Goal: Register for event/course

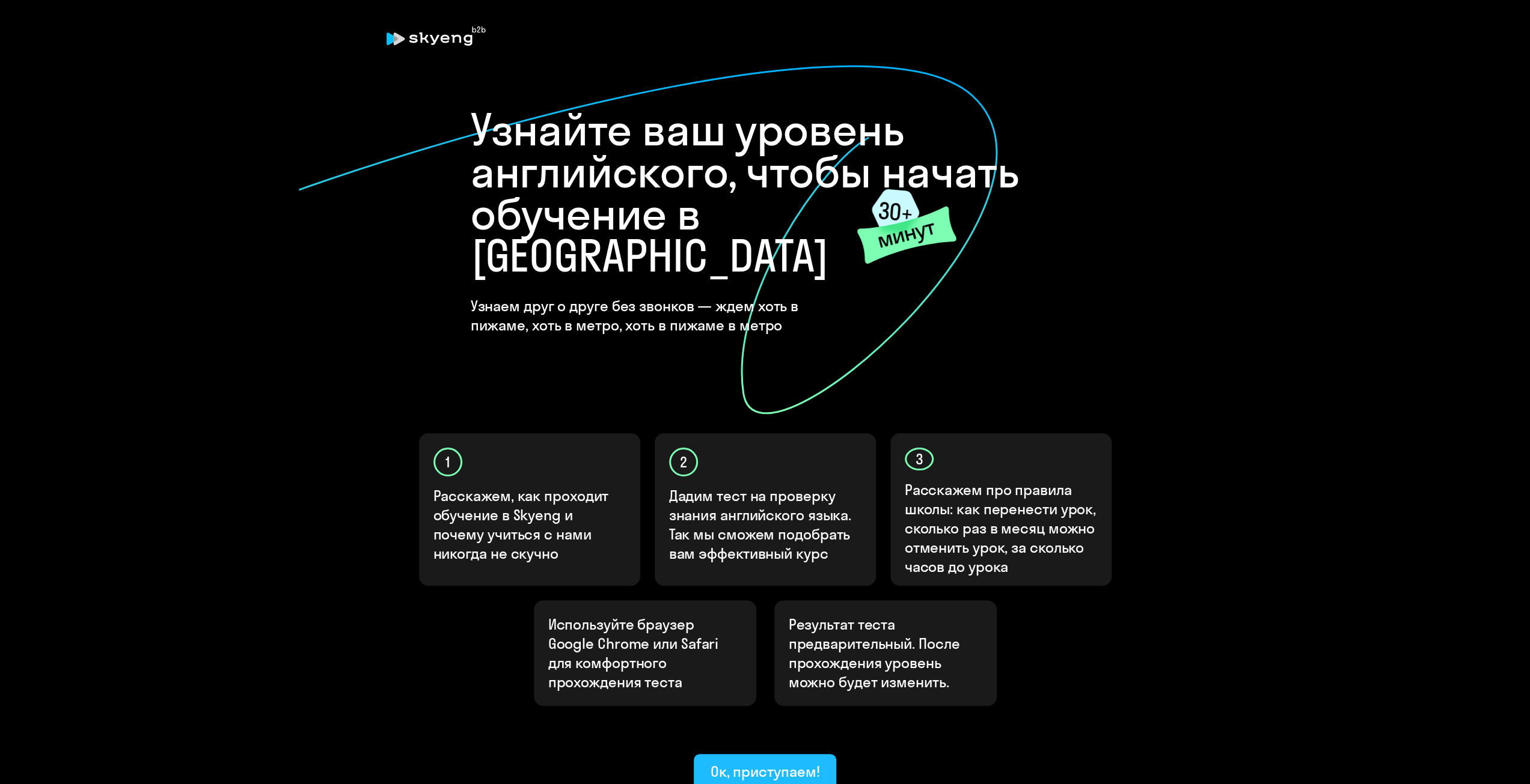
click at [761, 762] on div "Ок, приступаем!" at bounding box center [765, 772] width 110 height 19
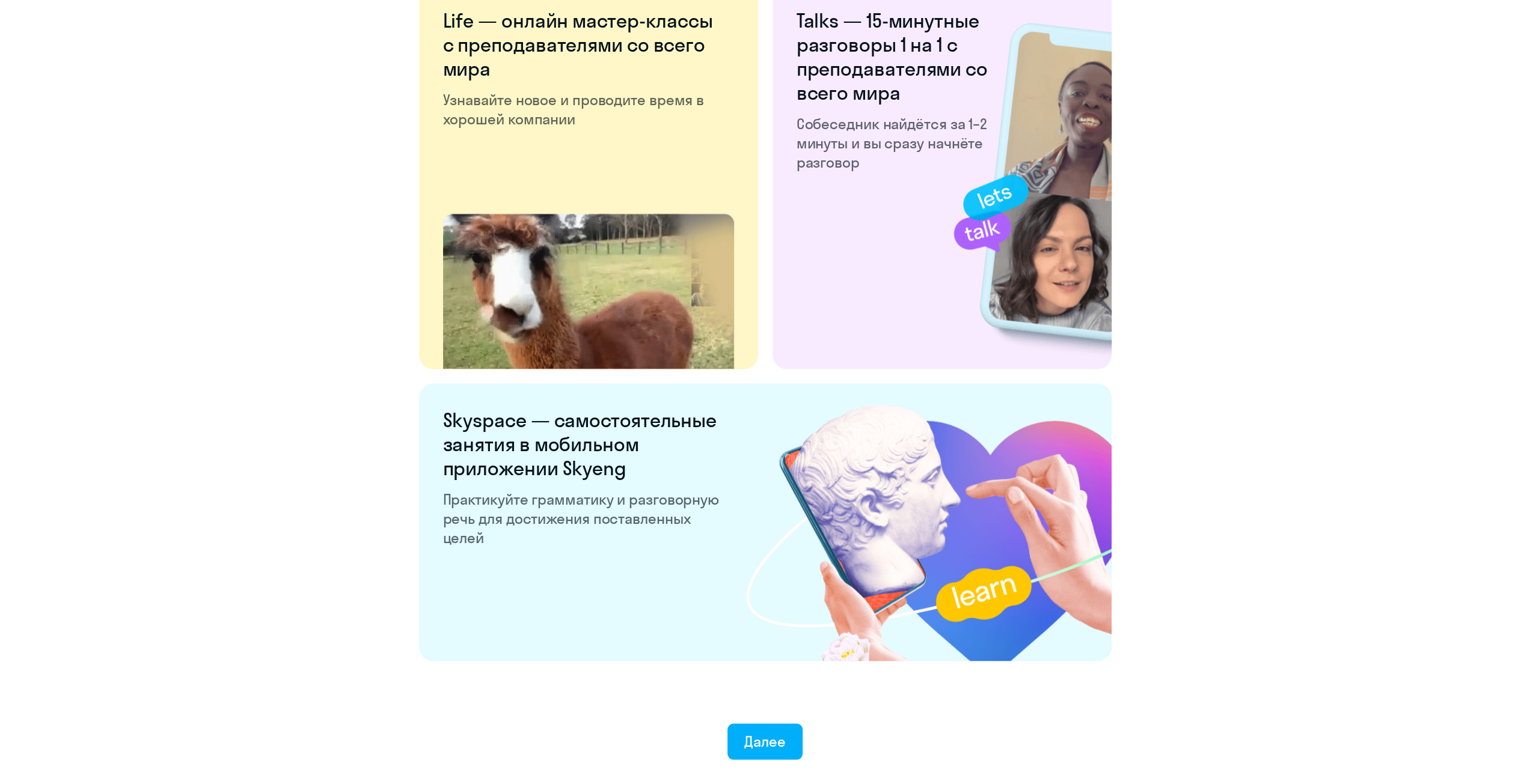
scroll to position [1984, 0]
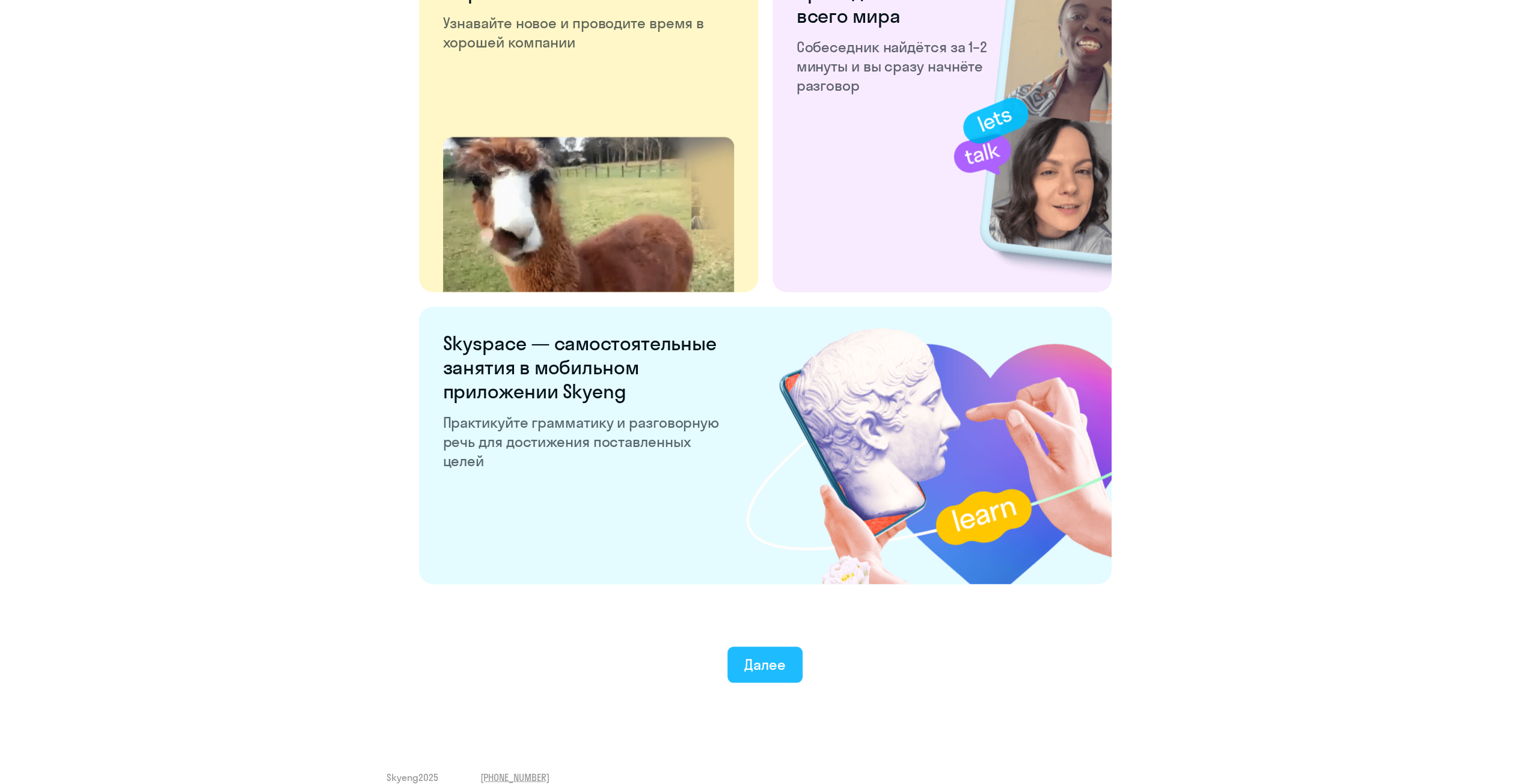
click at [756, 663] on div "Далее" at bounding box center [765, 664] width 41 height 19
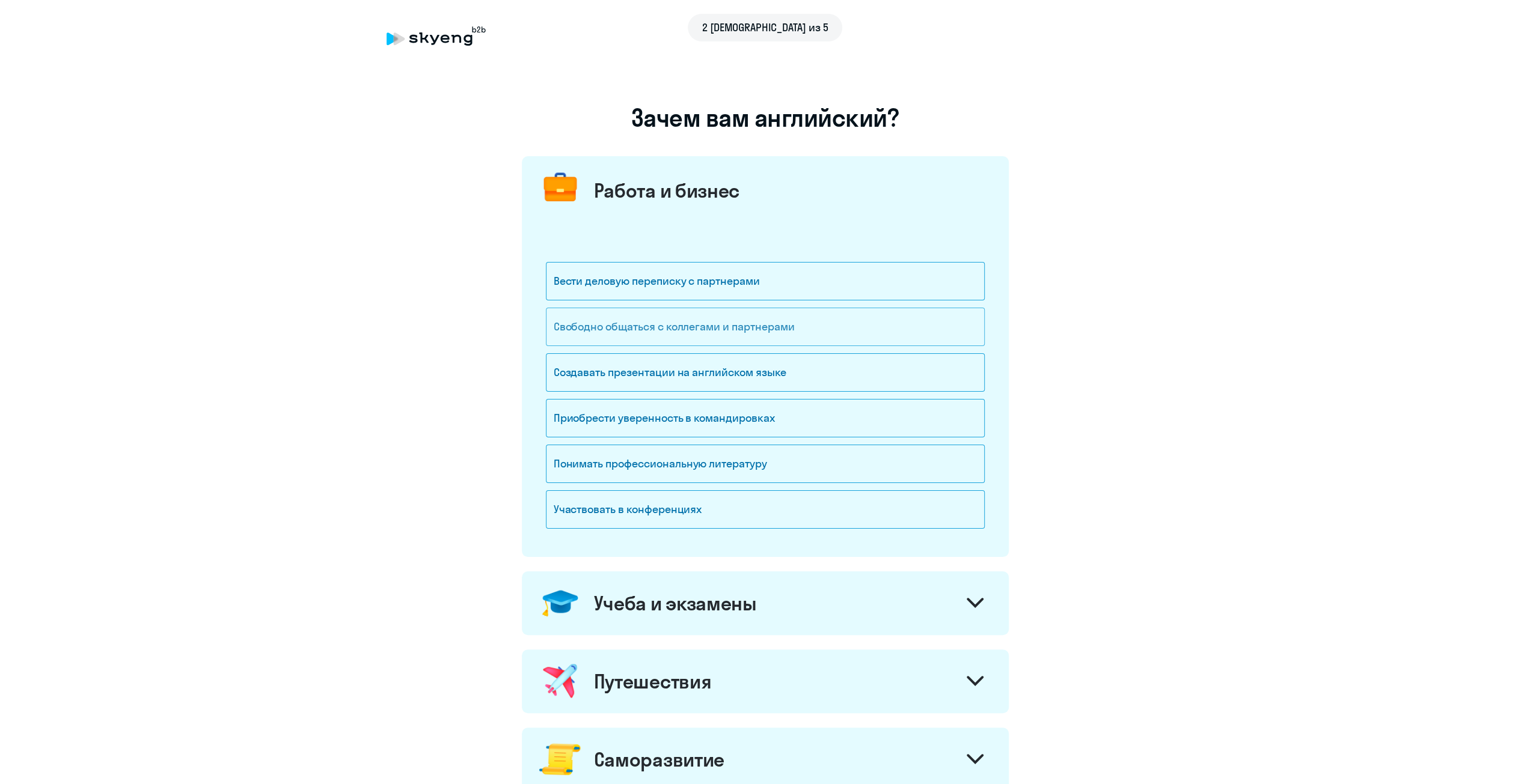
click at [688, 326] on div "Свободно общаться с коллегами и партнерами" at bounding box center [765, 326] width 439 height 38
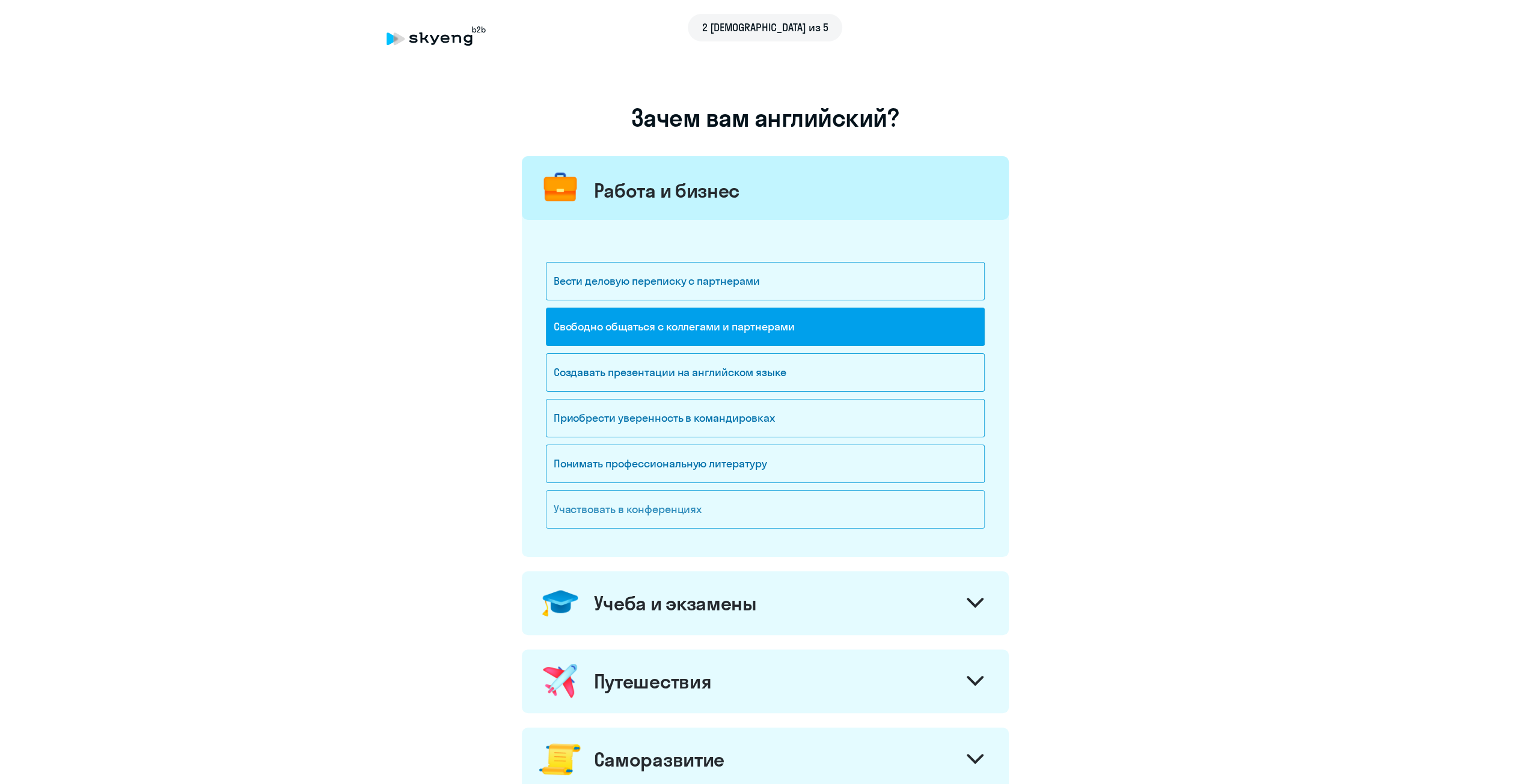
click at [649, 513] on div "Участвовать в конференциях" at bounding box center [765, 509] width 439 height 38
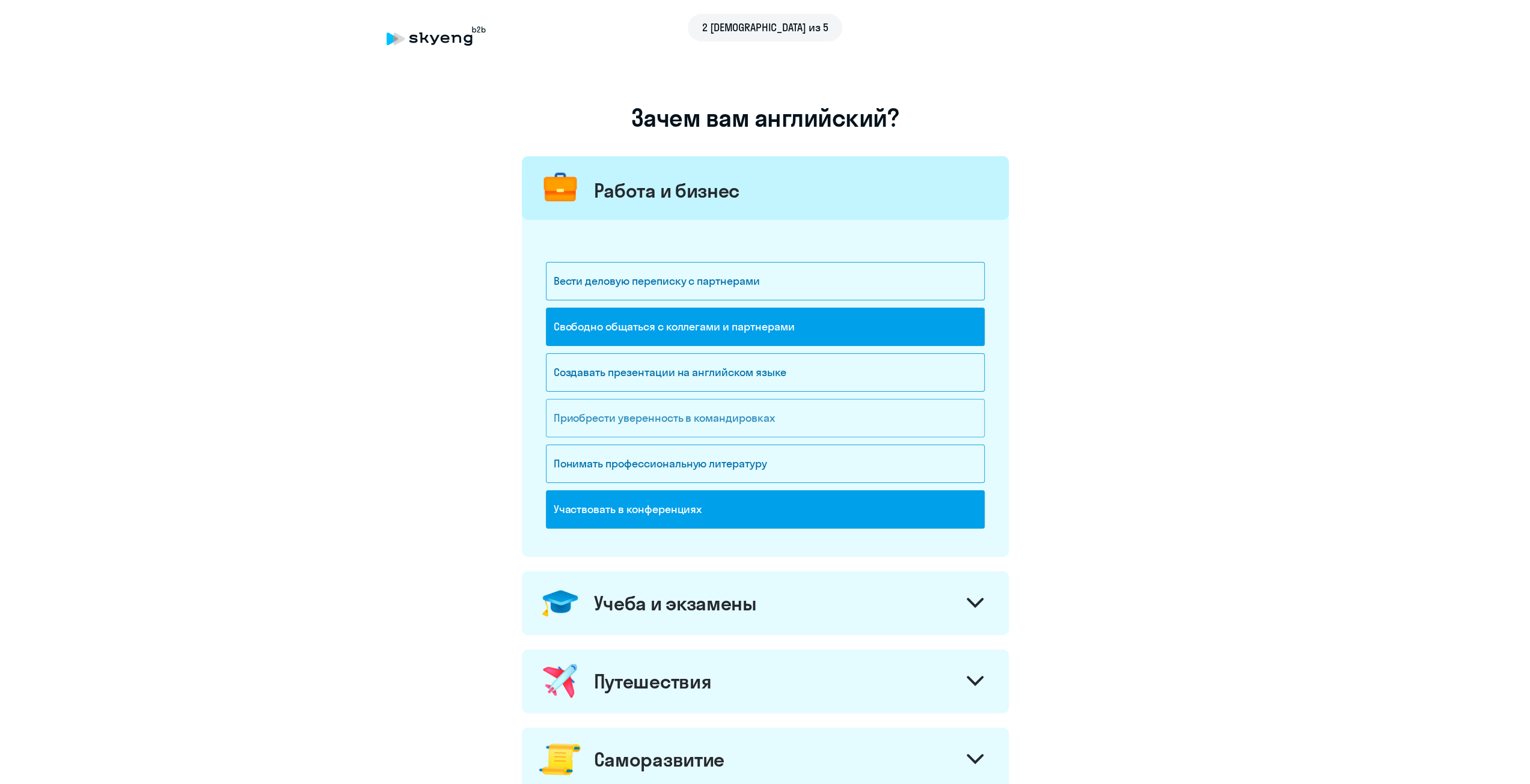
click at [648, 423] on div "Приобрести уверенность в командировках" at bounding box center [765, 418] width 439 height 38
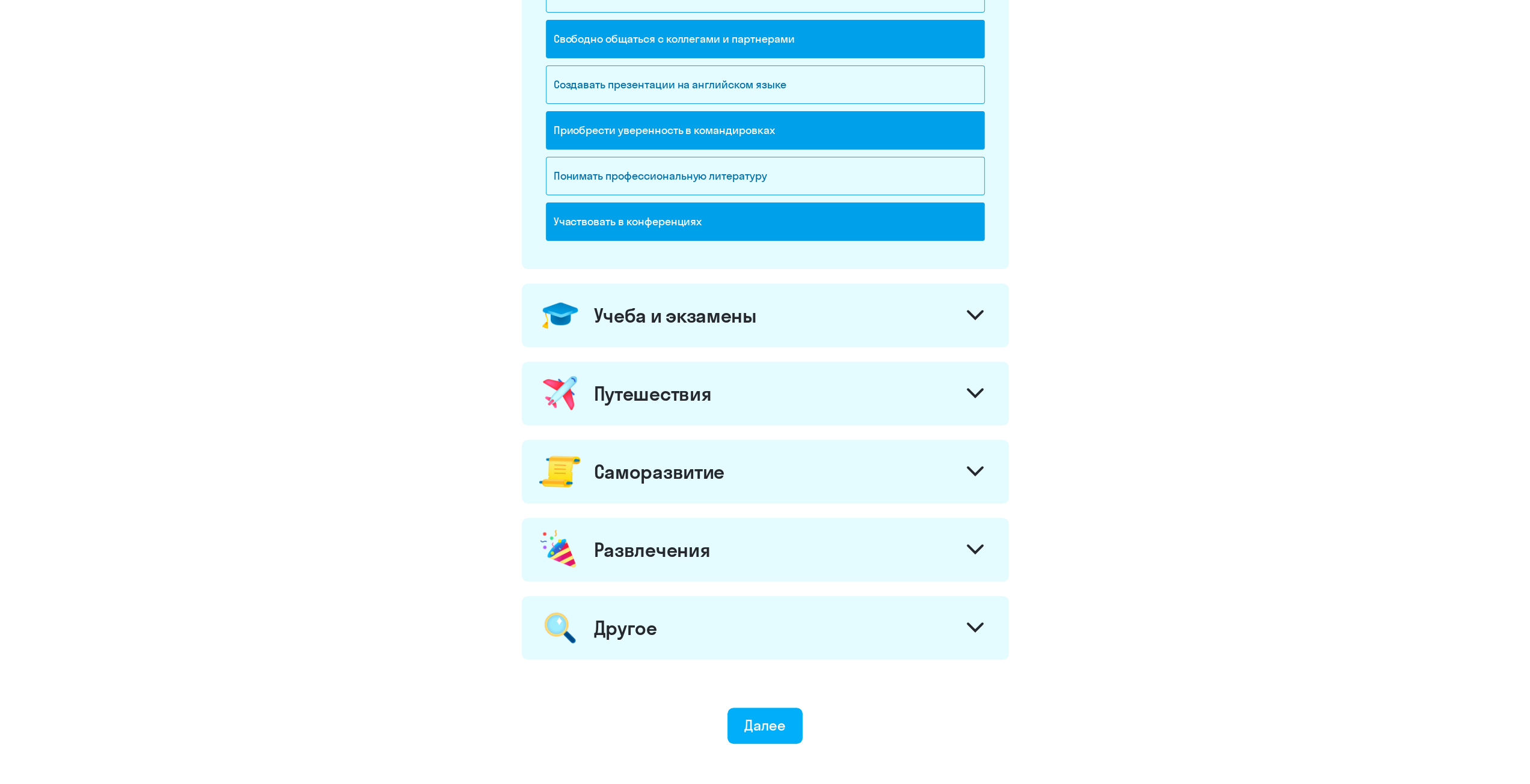
scroll to position [300, 0]
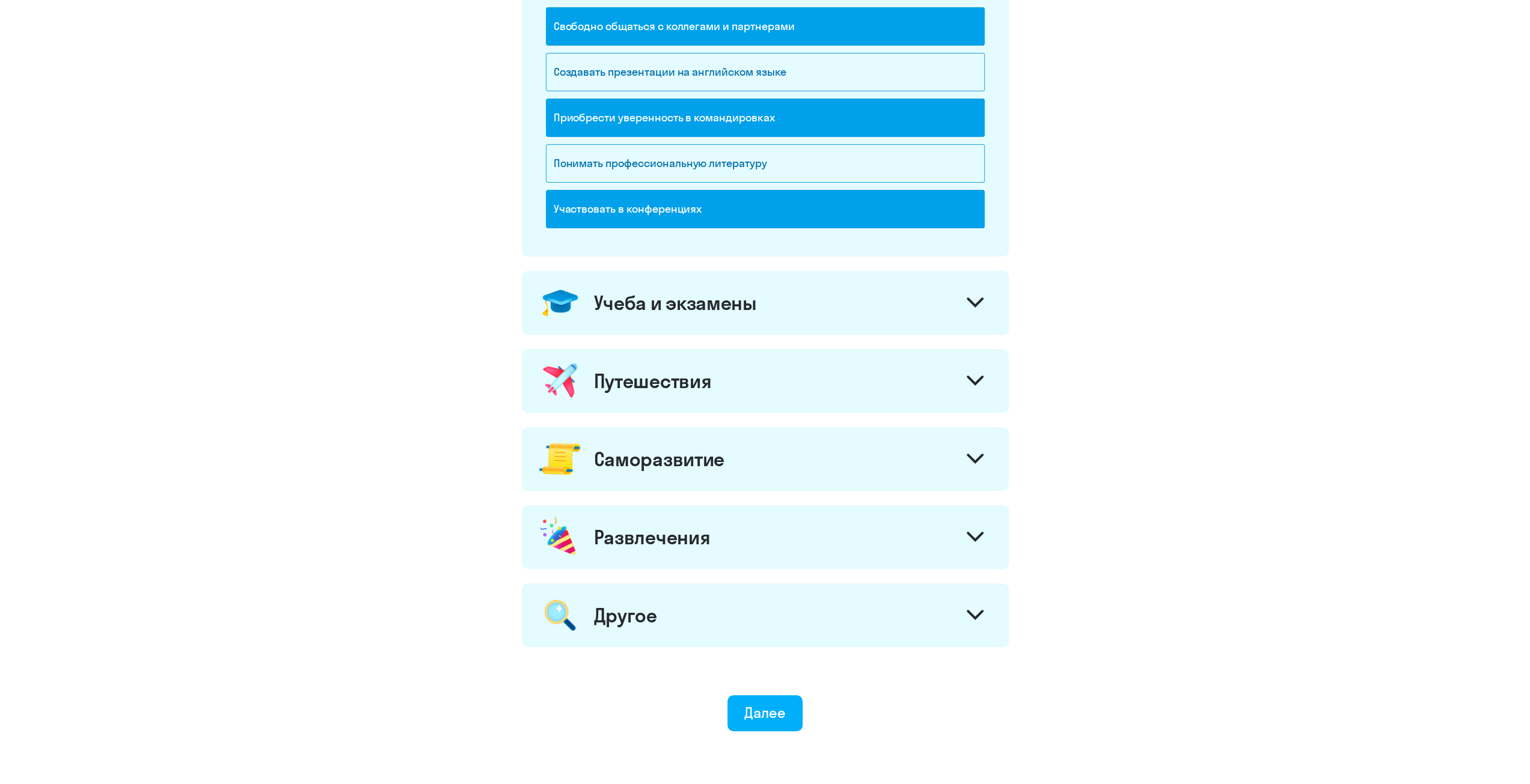
click at [622, 369] on div "Путешествия" at bounding box center [653, 381] width 118 height 24
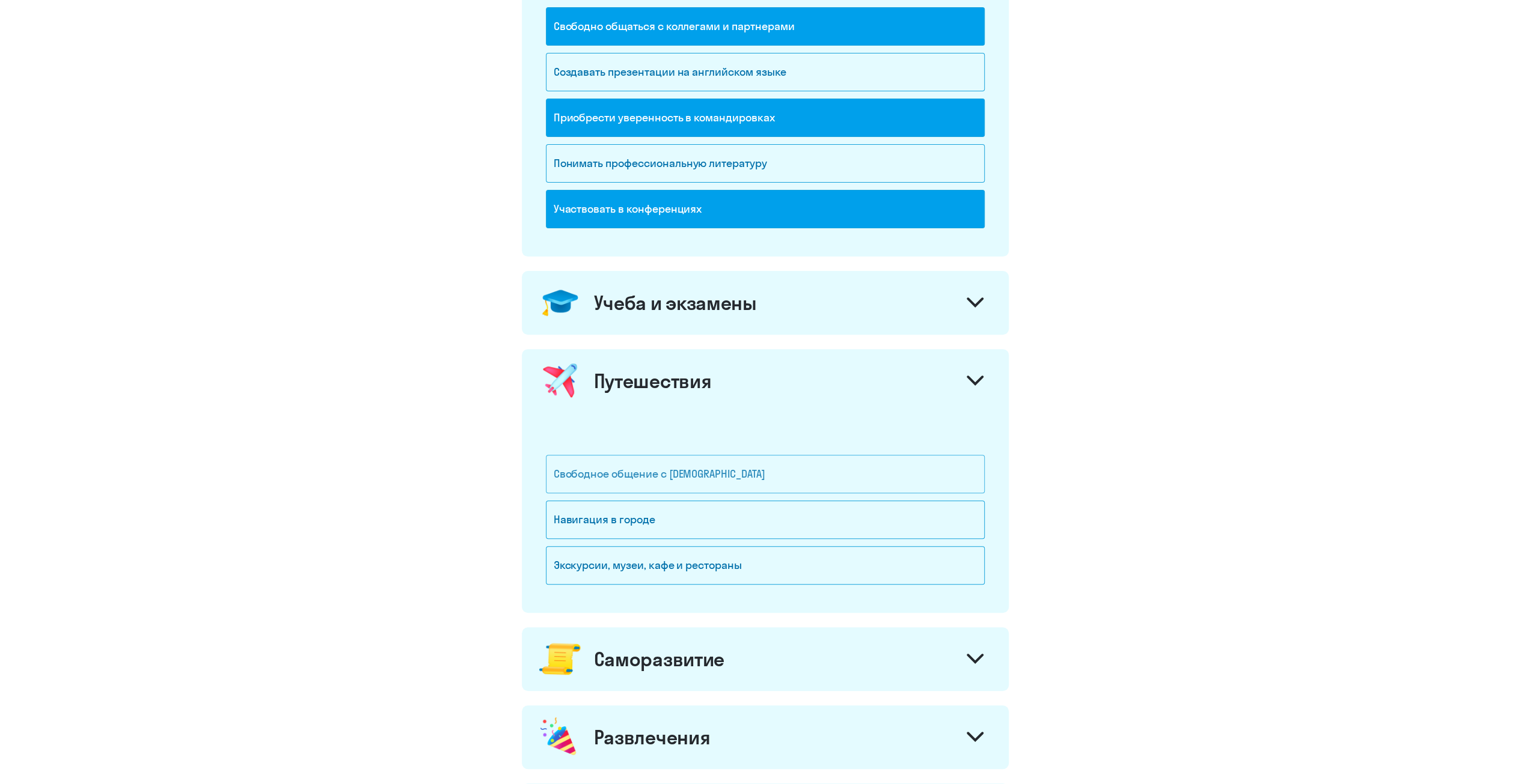
click at [639, 478] on div "Свободное общение с [DEMOGRAPHIC_DATA]" at bounding box center [765, 474] width 439 height 38
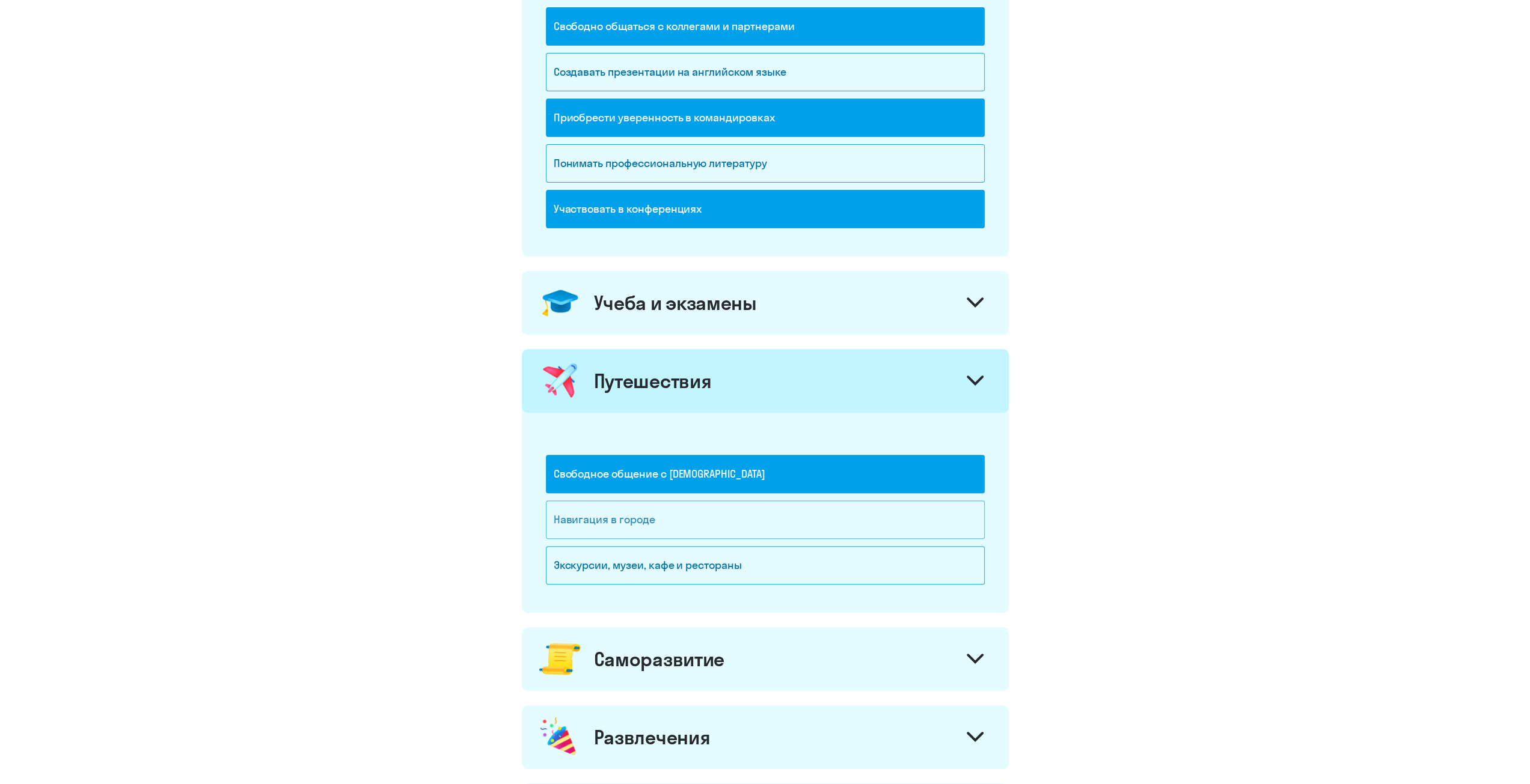
click at [627, 515] on div "Навигация в городе" at bounding box center [765, 519] width 439 height 38
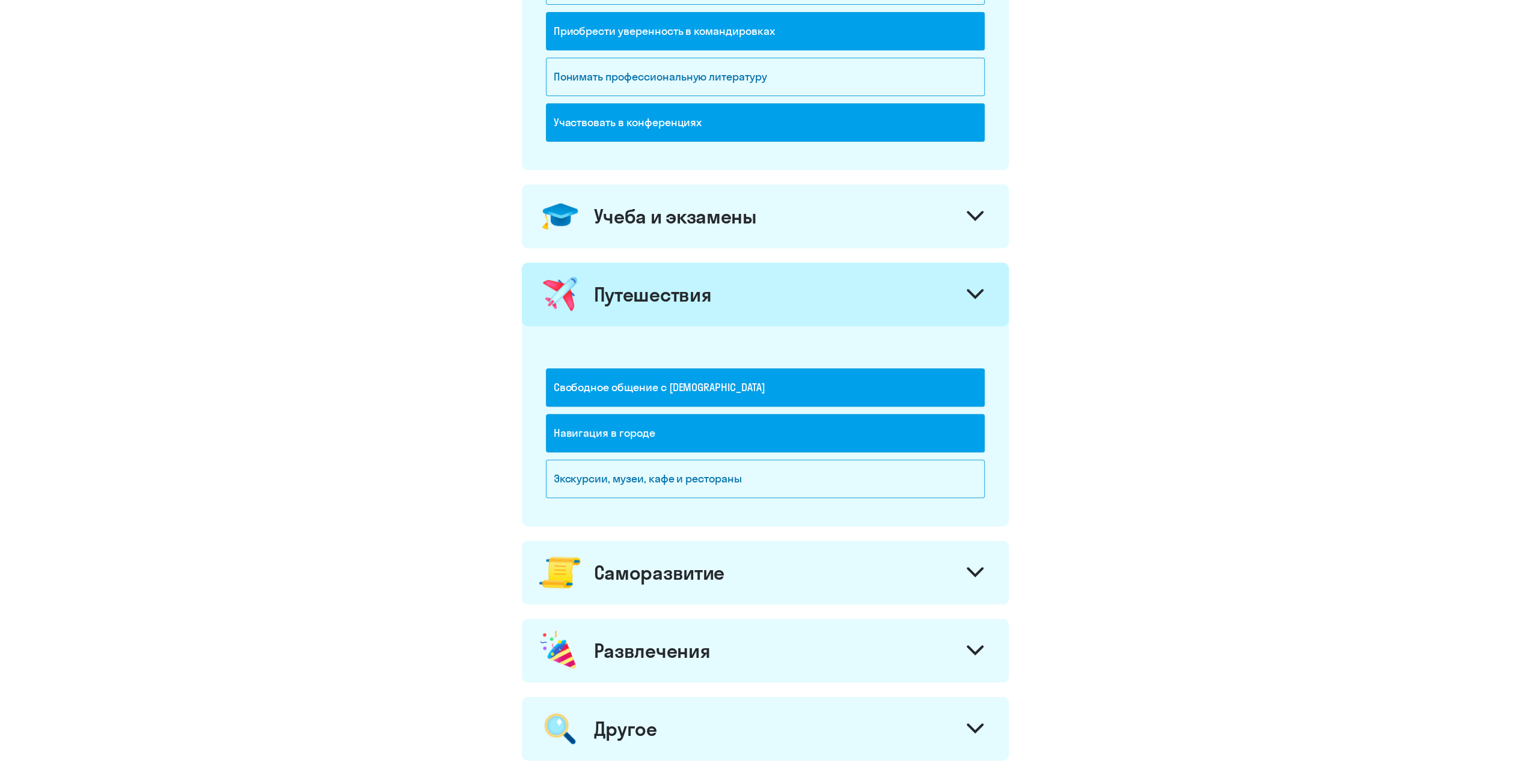
scroll to position [480, 0]
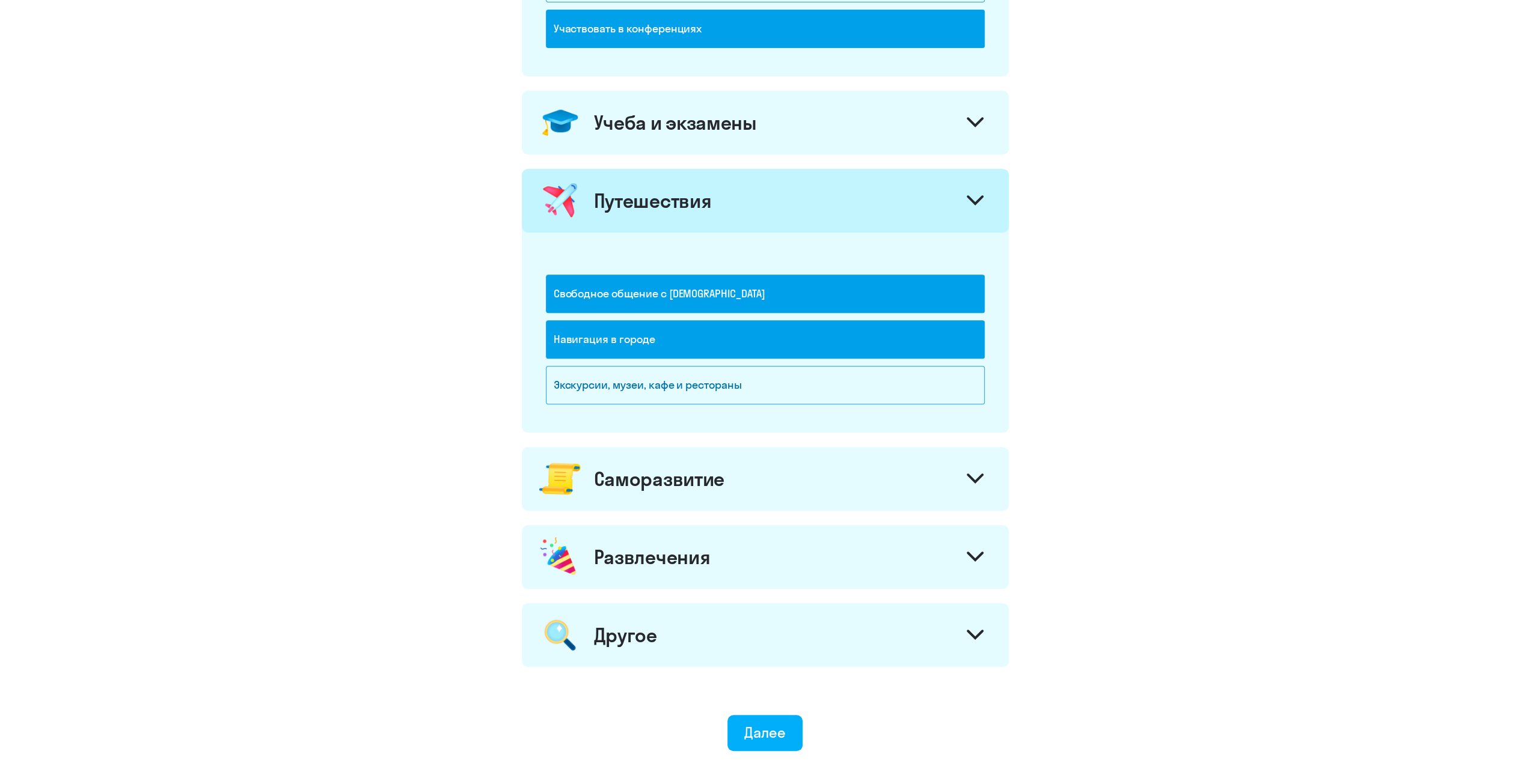
click at [627, 499] on div "Саморазвитие" at bounding box center [765, 479] width 487 height 63
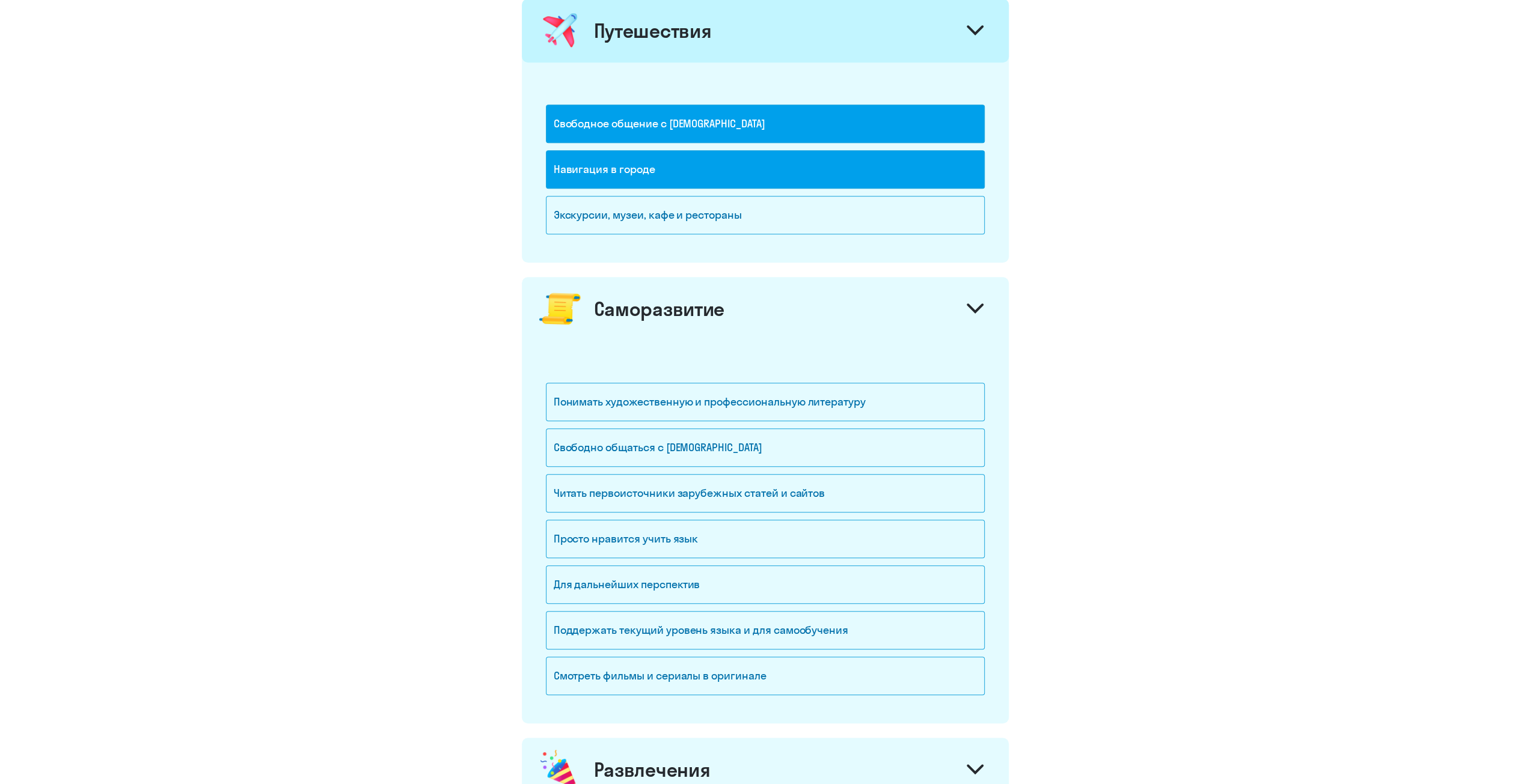
scroll to position [661, 0]
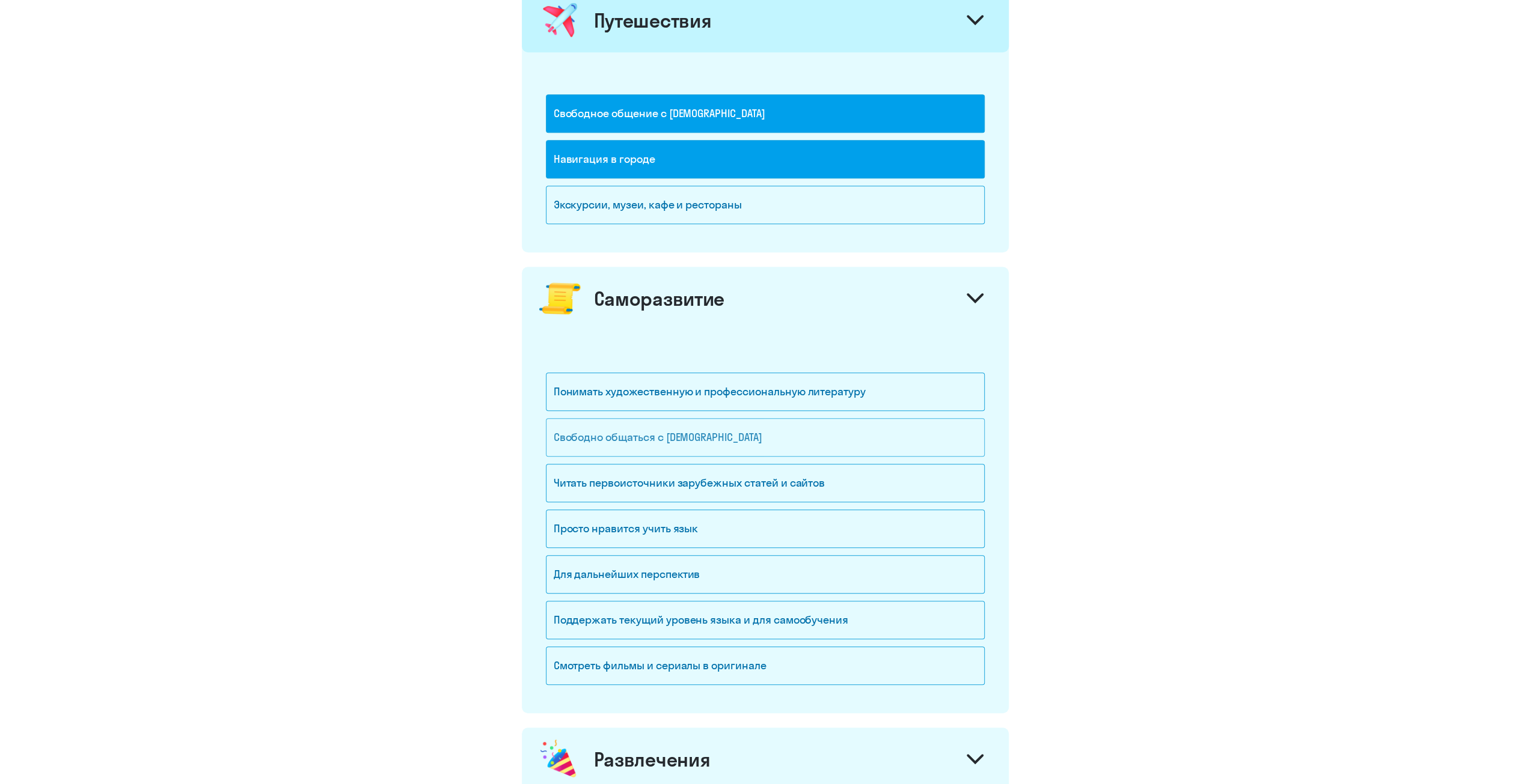
click at [622, 430] on div "Свободно общаться с [DEMOGRAPHIC_DATA]" at bounding box center [765, 437] width 439 height 38
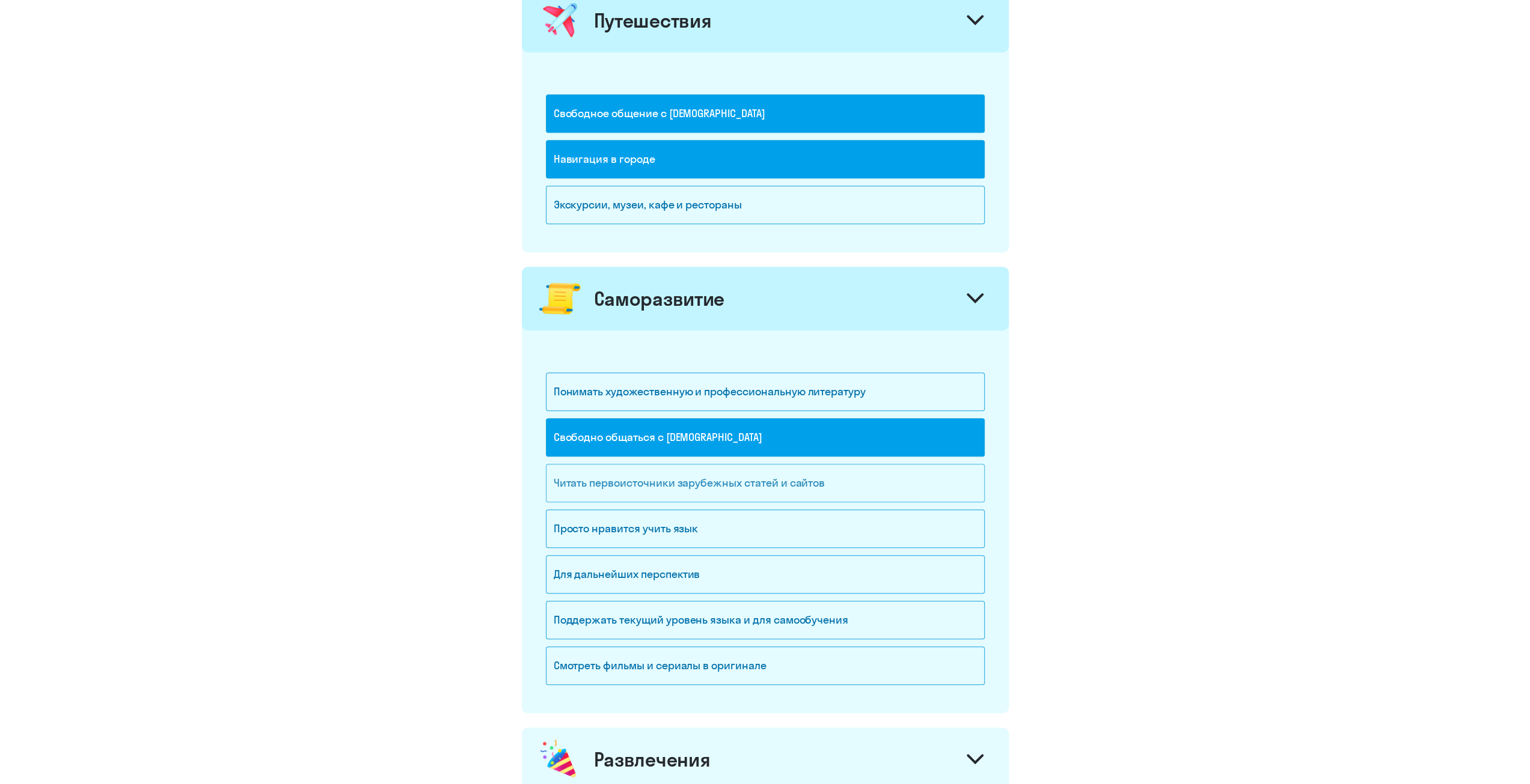
click at [558, 480] on div "Читать первоисточники зарубежных статей и сайтов" at bounding box center [765, 483] width 439 height 38
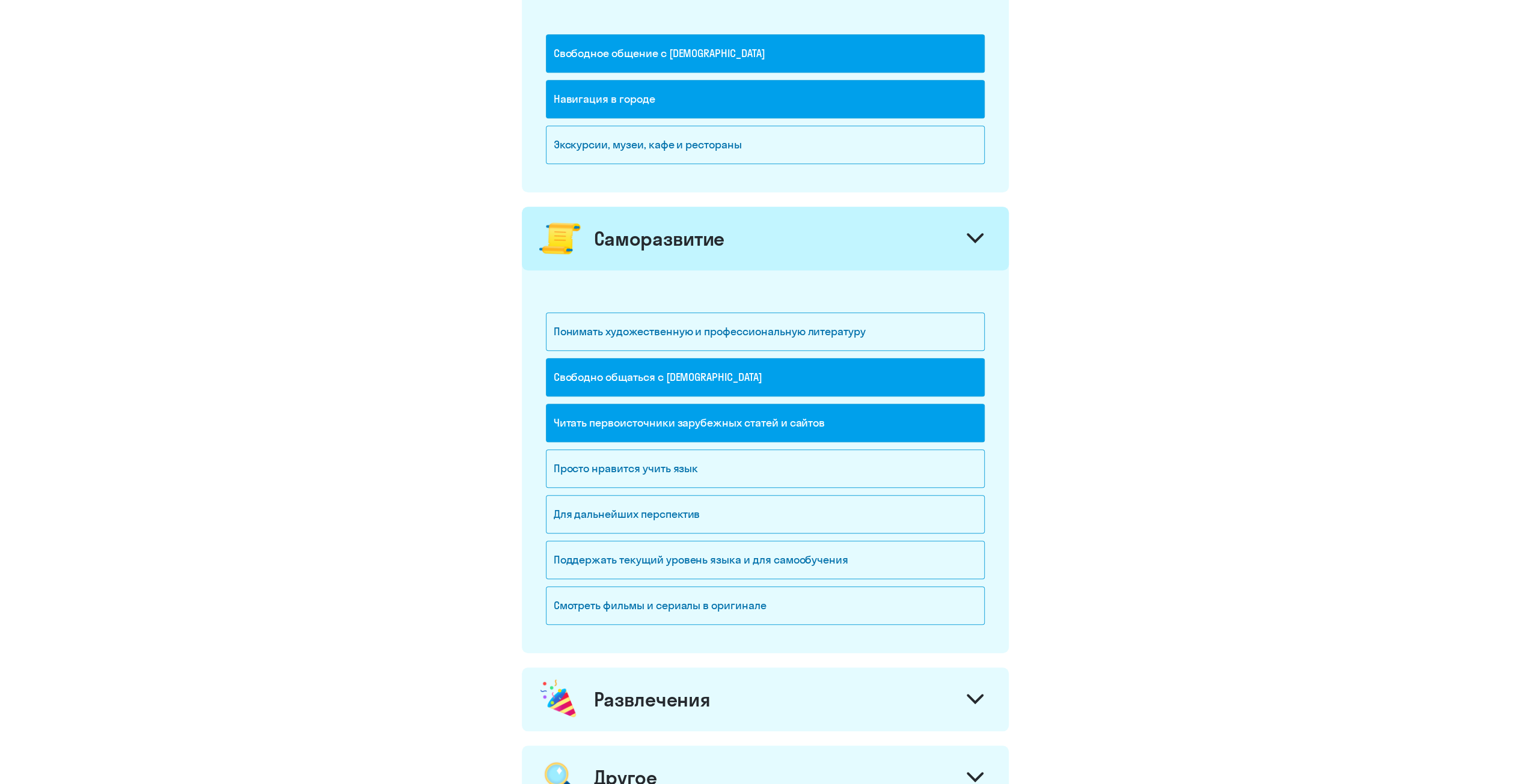
scroll to position [782, 0]
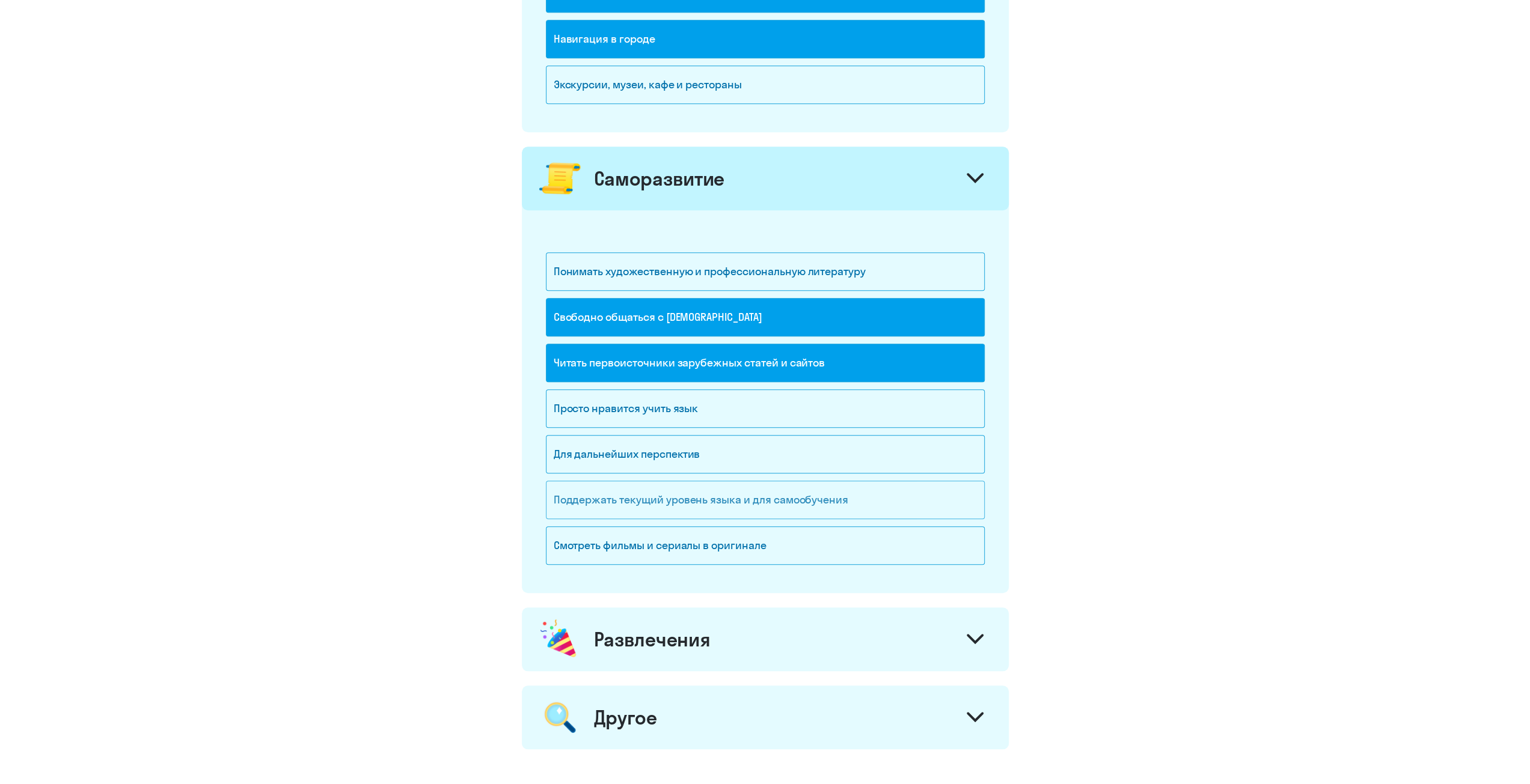
click at [578, 506] on div "Поддержать текущий уровень языка и для cамообучения" at bounding box center [765, 499] width 439 height 38
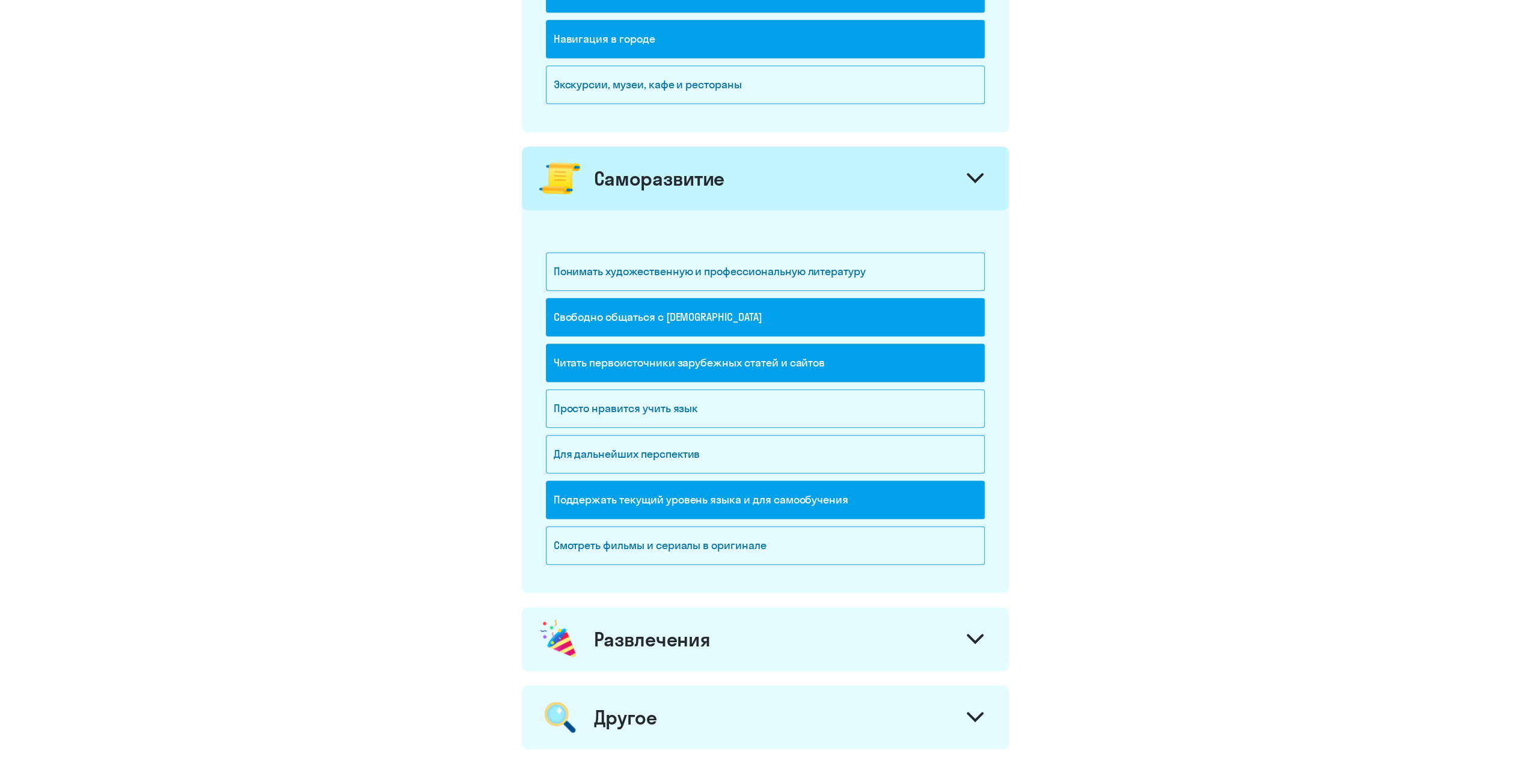
scroll to position [902, 0]
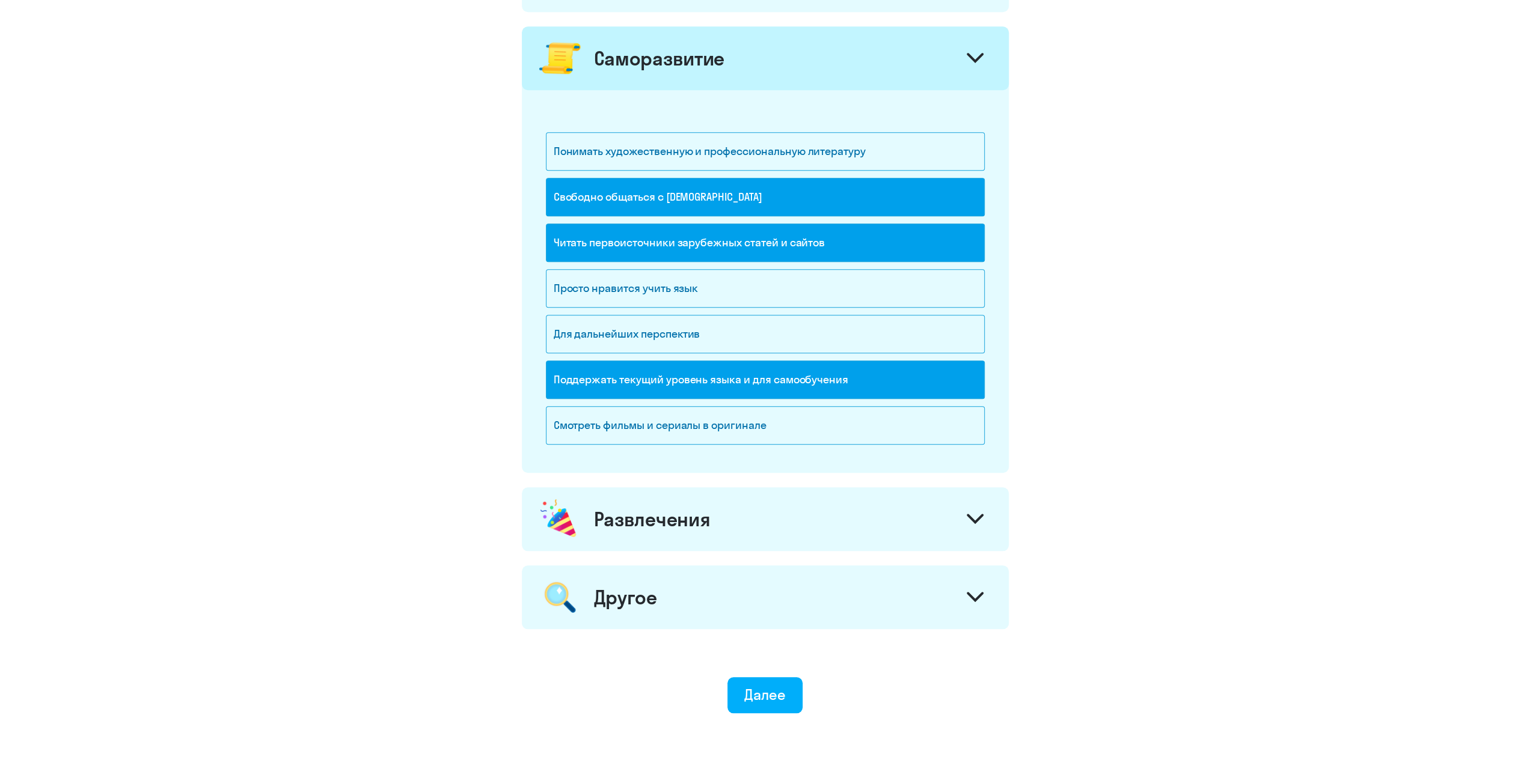
click at [557, 534] on img at bounding box center [559, 519] width 42 height 45
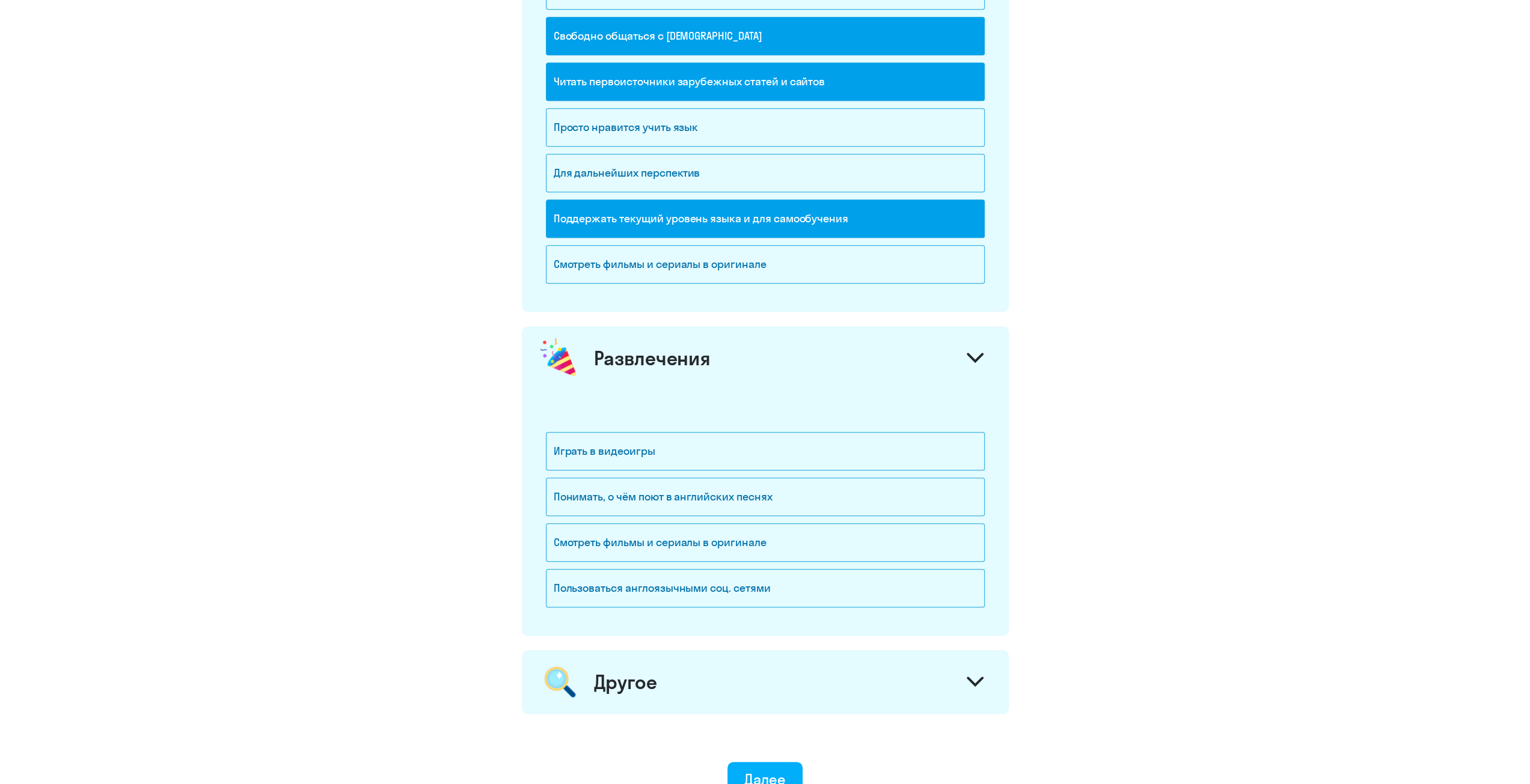
scroll to position [1082, 0]
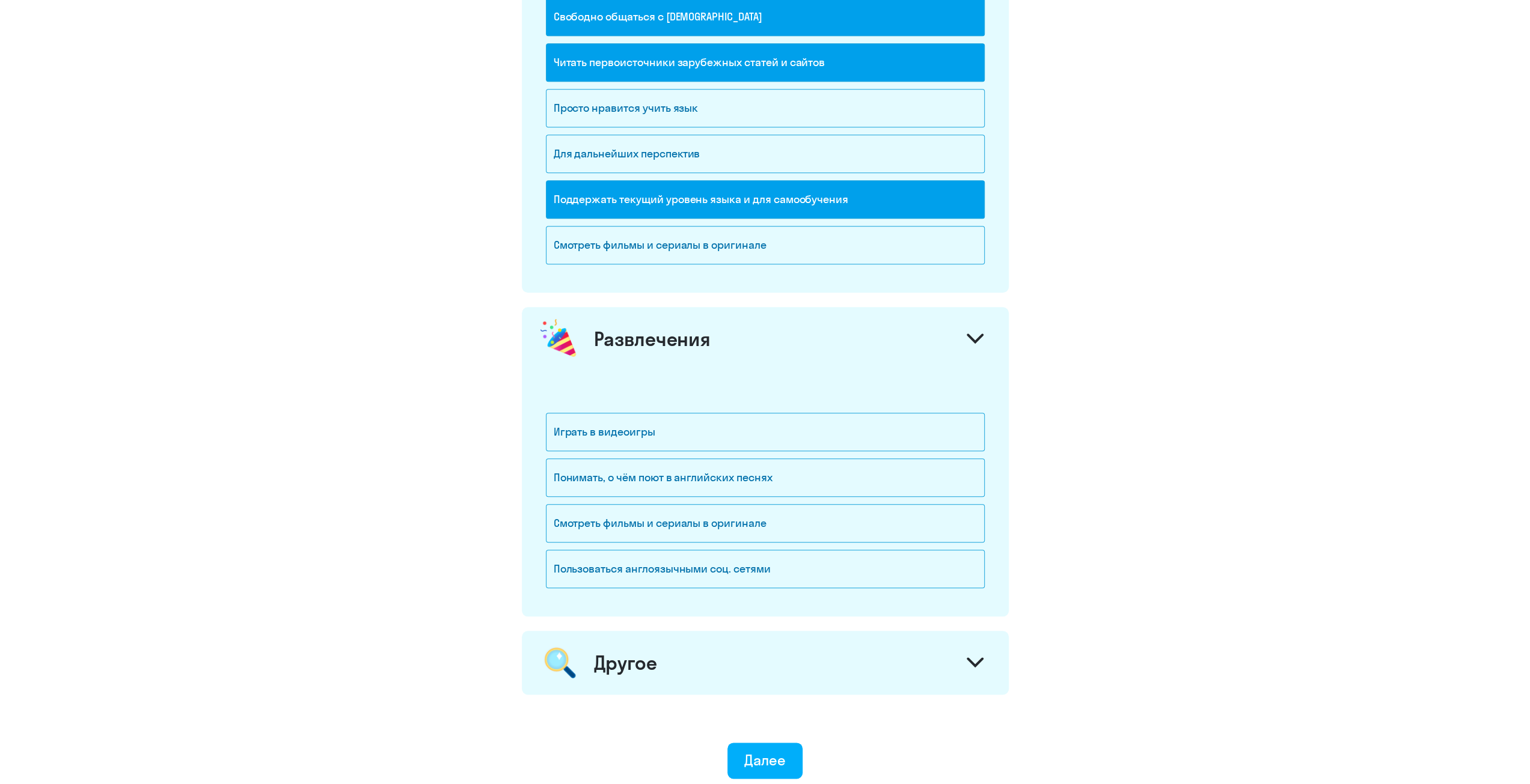
click at [569, 643] on img at bounding box center [560, 662] width 44 height 45
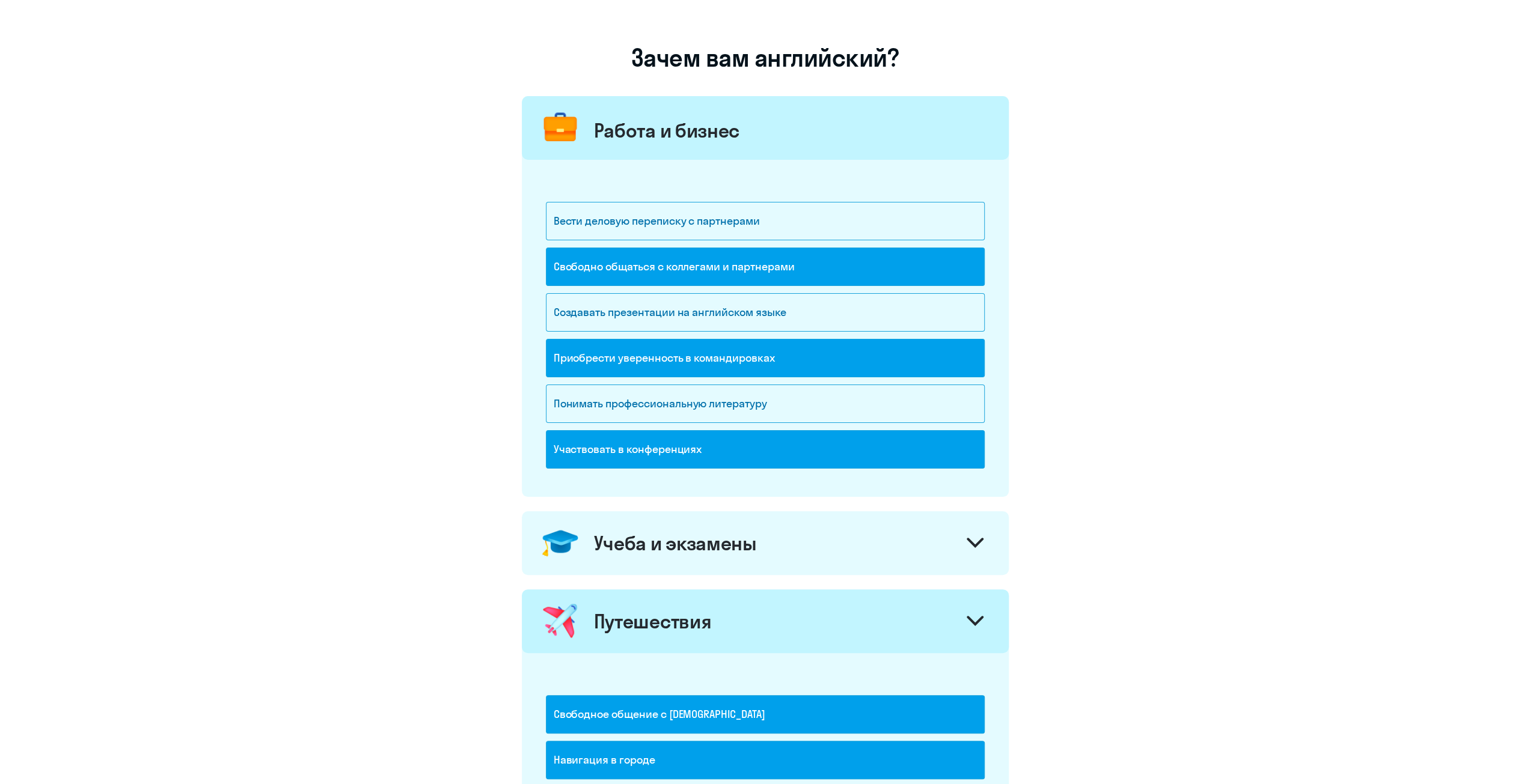
click at [583, 555] on div "Учеба и экзамены" at bounding box center [765, 543] width 487 height 63
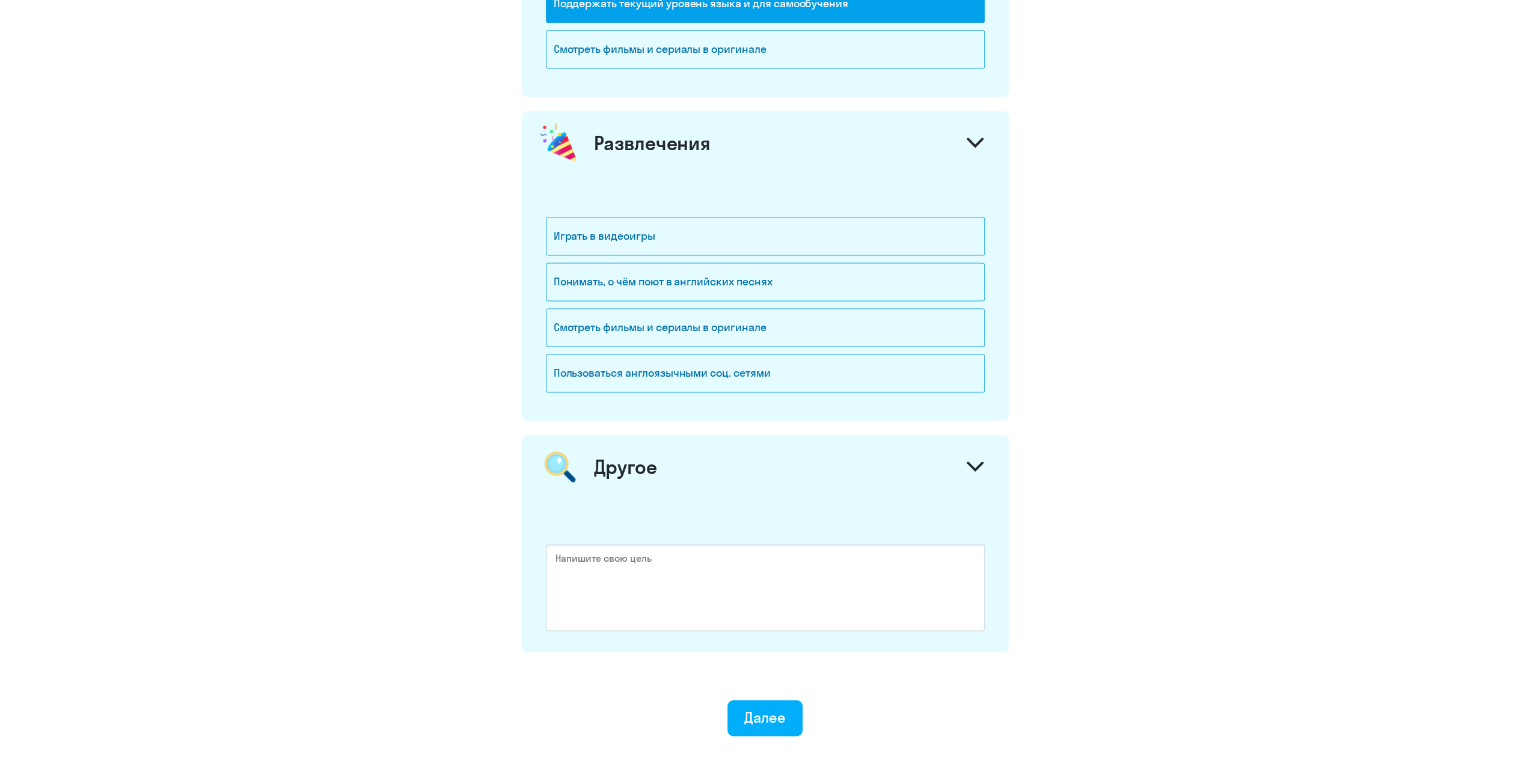
scroll to position [1535, 0]
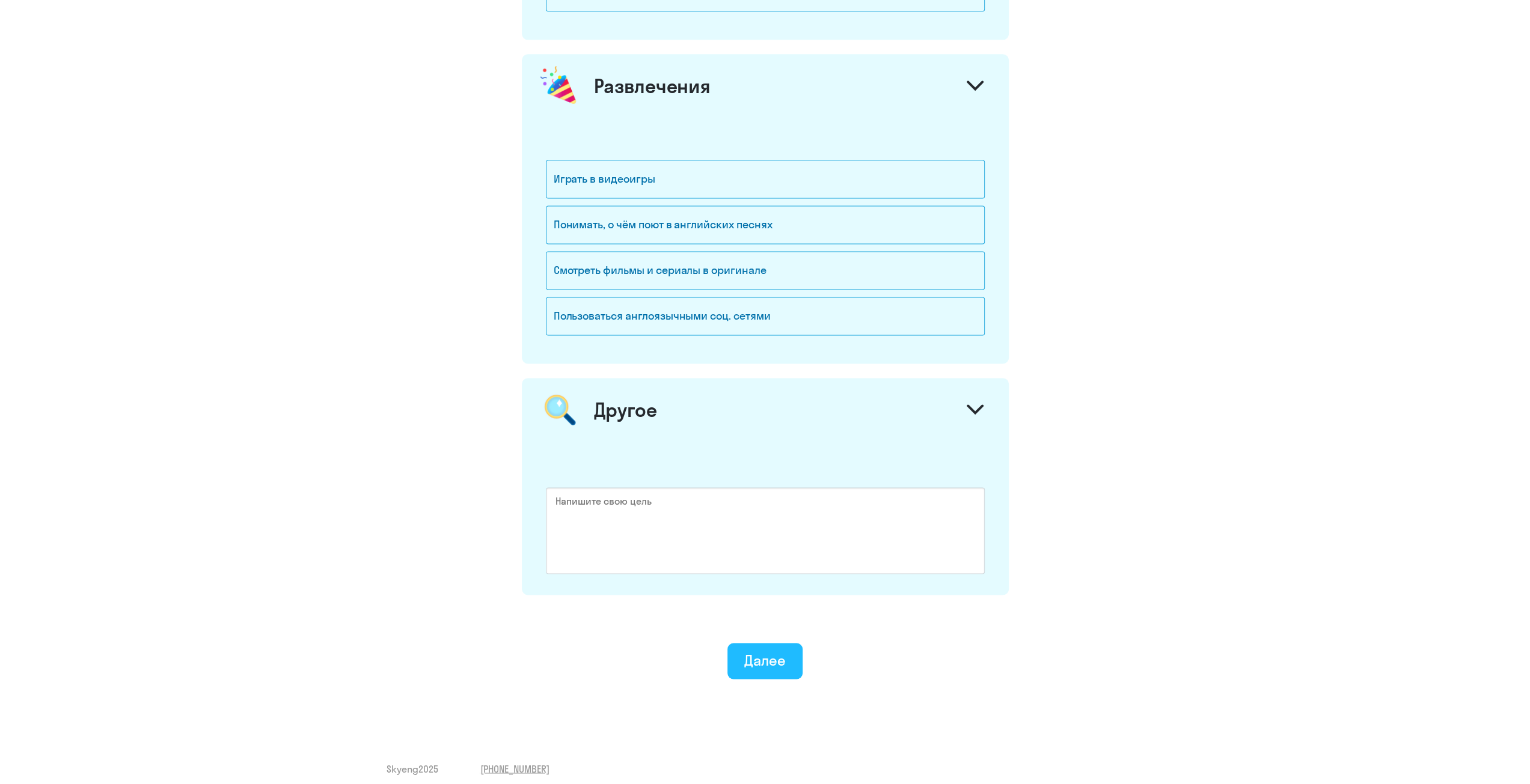
click at [798, 657] on button "Далее" at bounding box center [765, 661] width 75 height 36
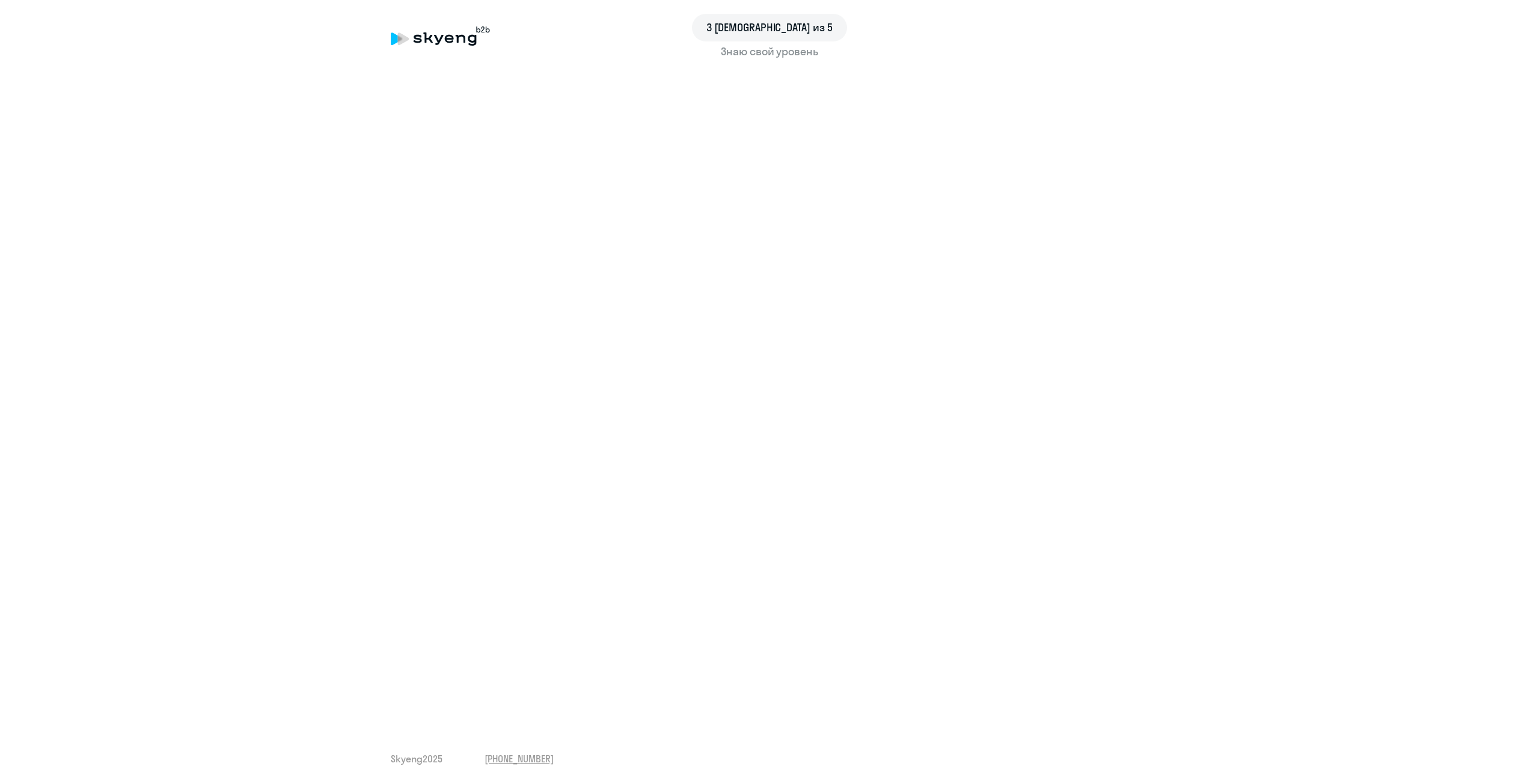
click at [795, 55] on div "Знаю свой уровень" at bounding box center [769, 51] width 757 height 15
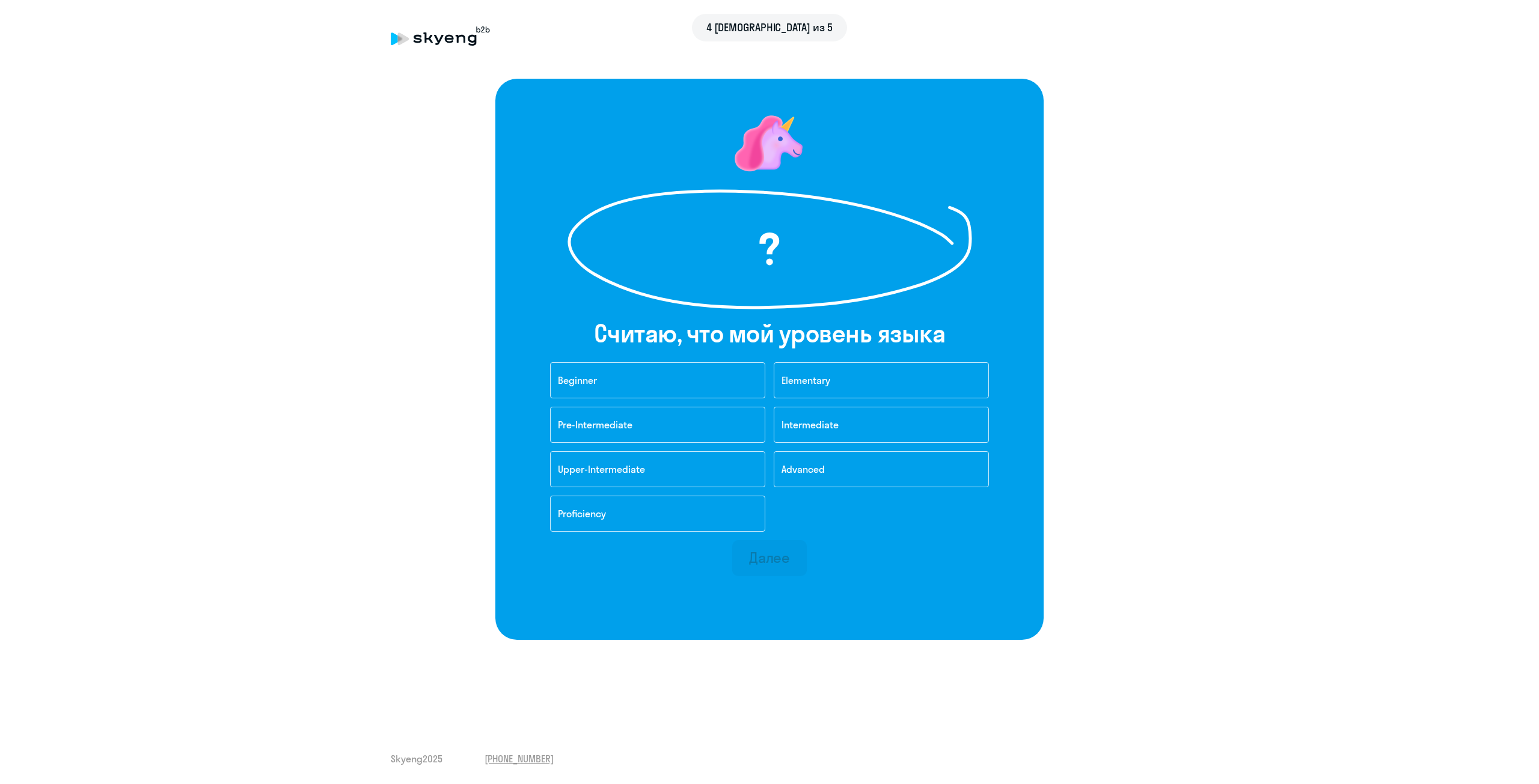
click at [1084, 144] on after-test "? Cчитаю, что мой уровень языка Beginner Elementary Pre-Intermediate Intermedia…" at bounding box center [770, 360] width 1490 height 562
